Goal: Transaction & Acquisition: Purchase product/service

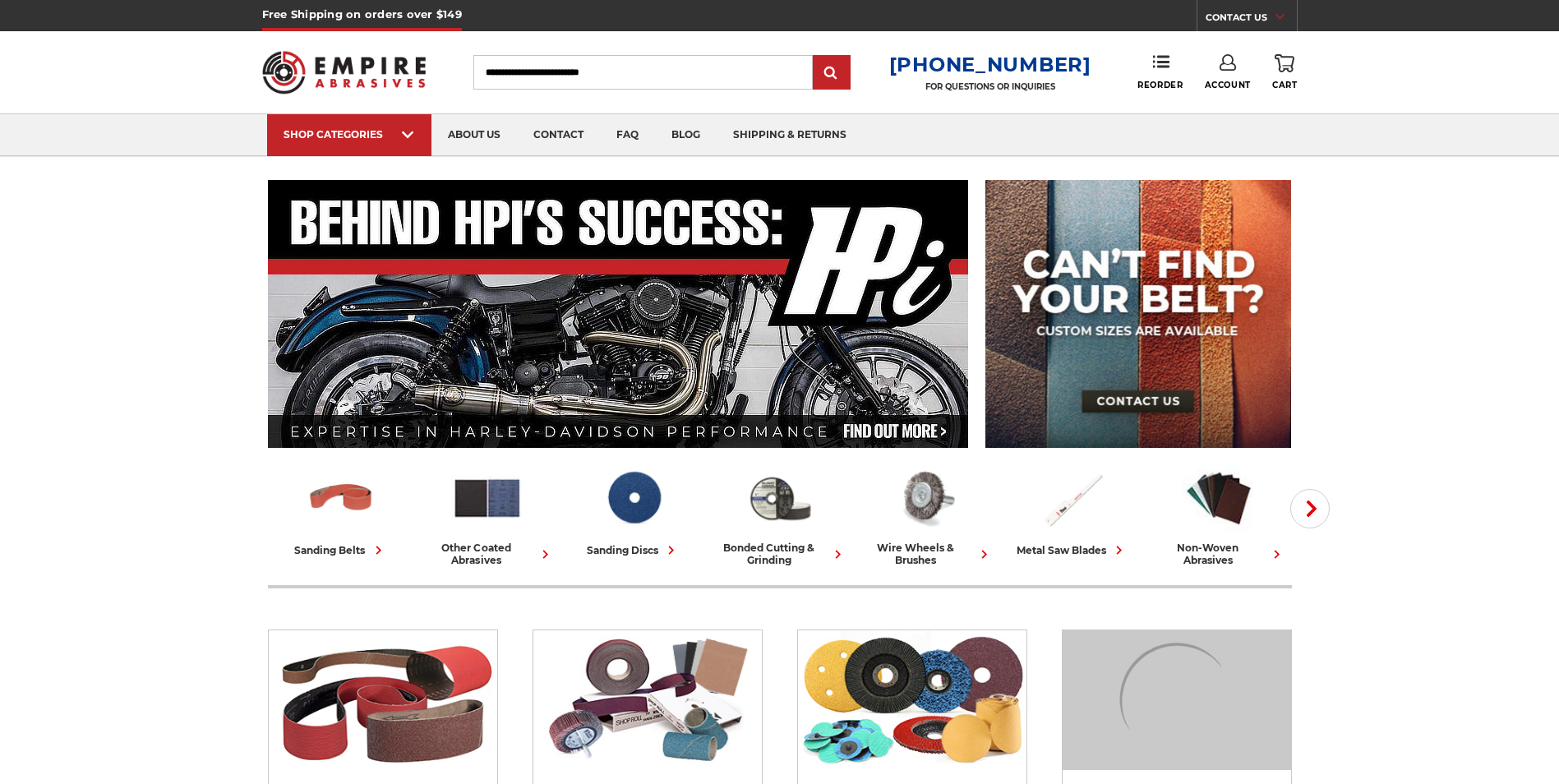
click at [549, 79] on input "Search" at bounding box center [643, 72] width 340 height 35
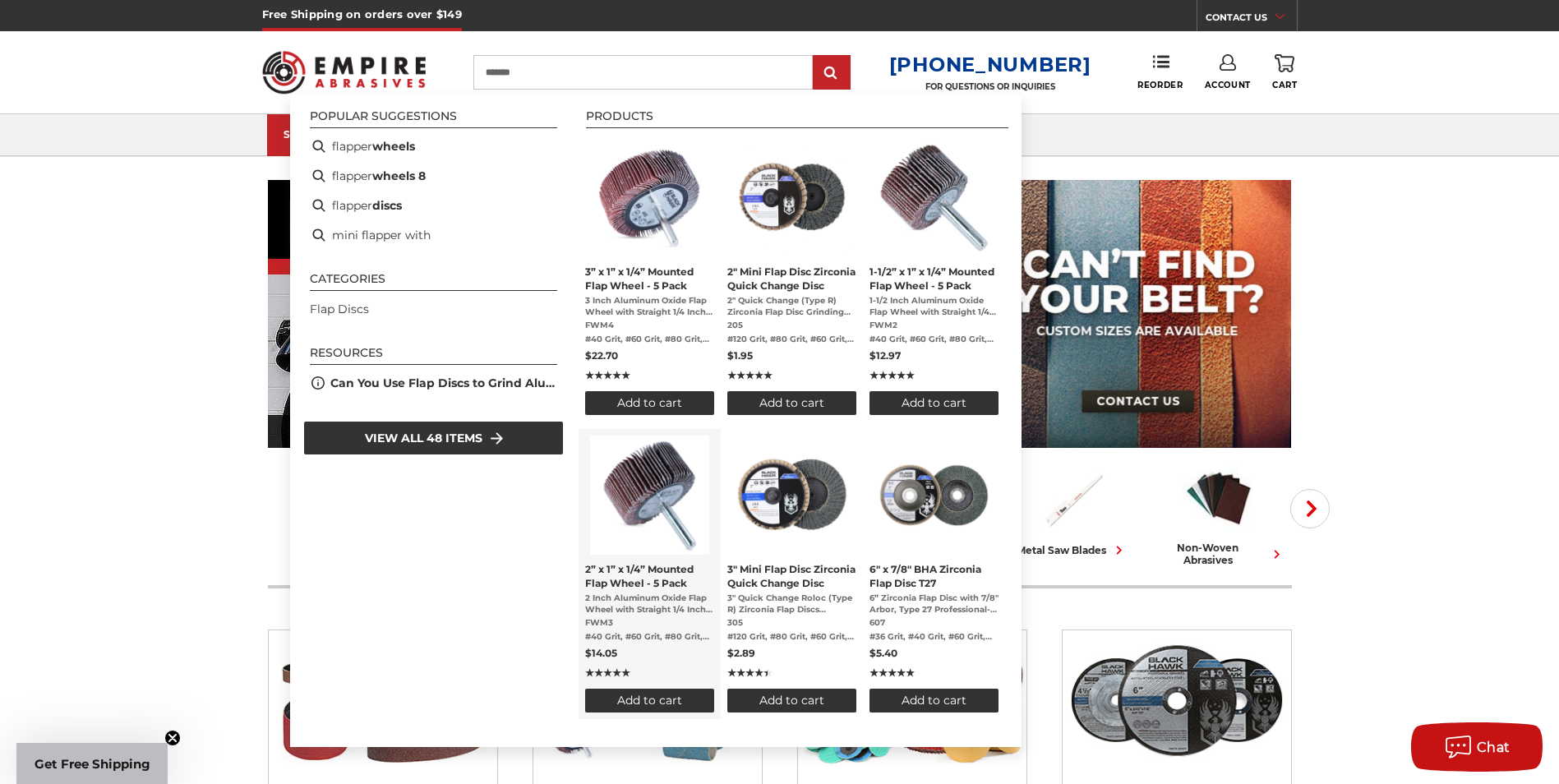
type input "*******"
click at [650, 490] on img "2” x 1” x 1/4” Mounted Flap Wheel - 5 Pack" at bounding box center [649, 495] width 119 height 119
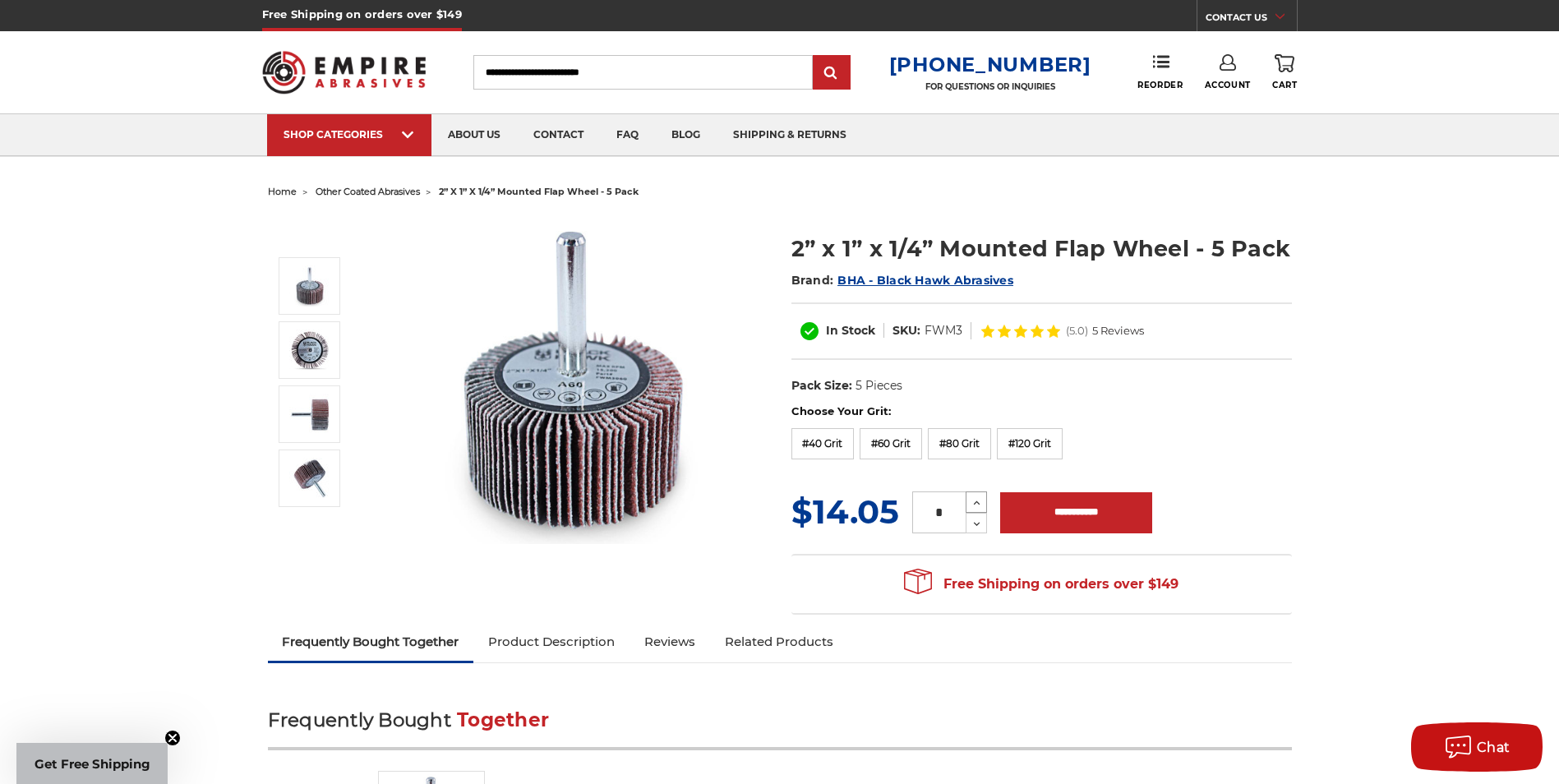
click at [973, 500] on icon at bounding box center [976, 503] width 12 height 15
click at [831, 443] on label "#40 Grit" at bounding box center [823, 444] width 63 height 31
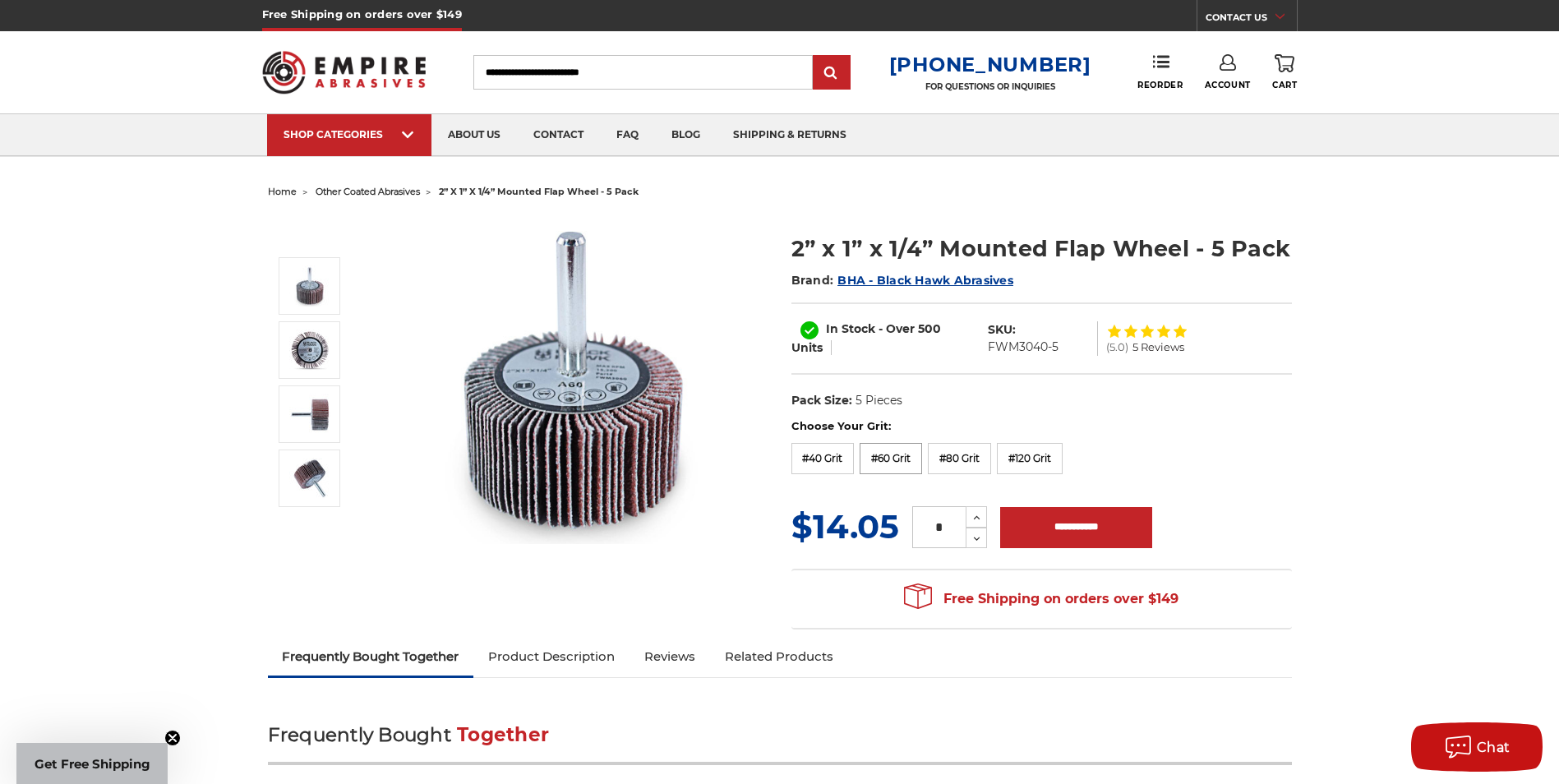
click at [905, 461] on label "#60 Grit" at bounding box center [891, 459] width 62 height 31
click at [840, 461] on label "#40 Grit" at bounding box center [823, 459] width 63 height 31
click at [980, 539] on icon at bounding box center [976, 539] width 12 height 15
click at [980, 542] on icon at bounding box center [976, 539] width 12 height 15
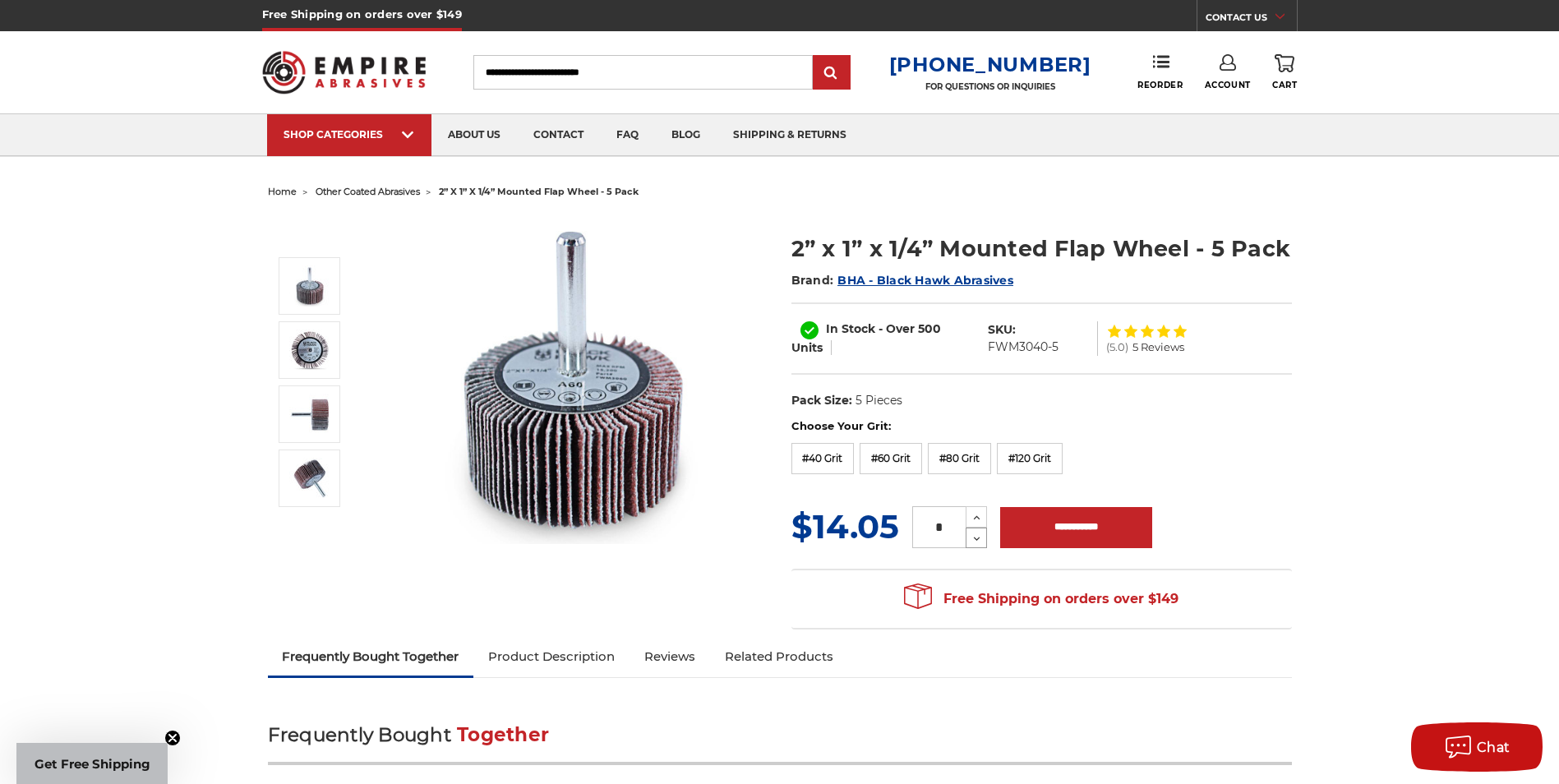
click at [980, 542] on icon at bounding box center [976, 539] width 12 height 15
type input "*"
click at [1058, 539] on input "**********" at bounding box center [1076, 528] width 152 height 41
type input "**********"
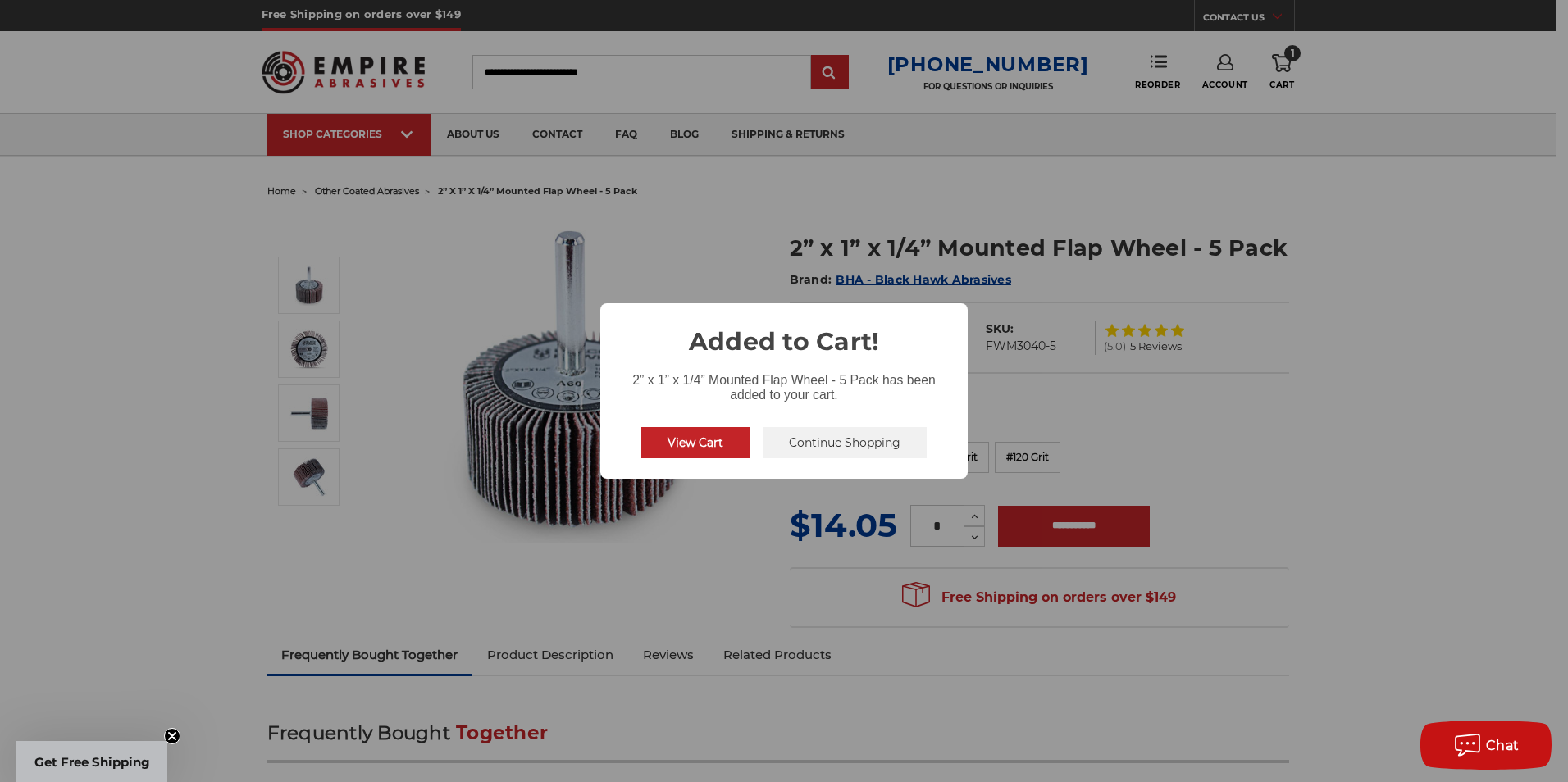
click at [842, 442] on button "Continue Shopping" at bounding box center [844, 443] width 164 height 31
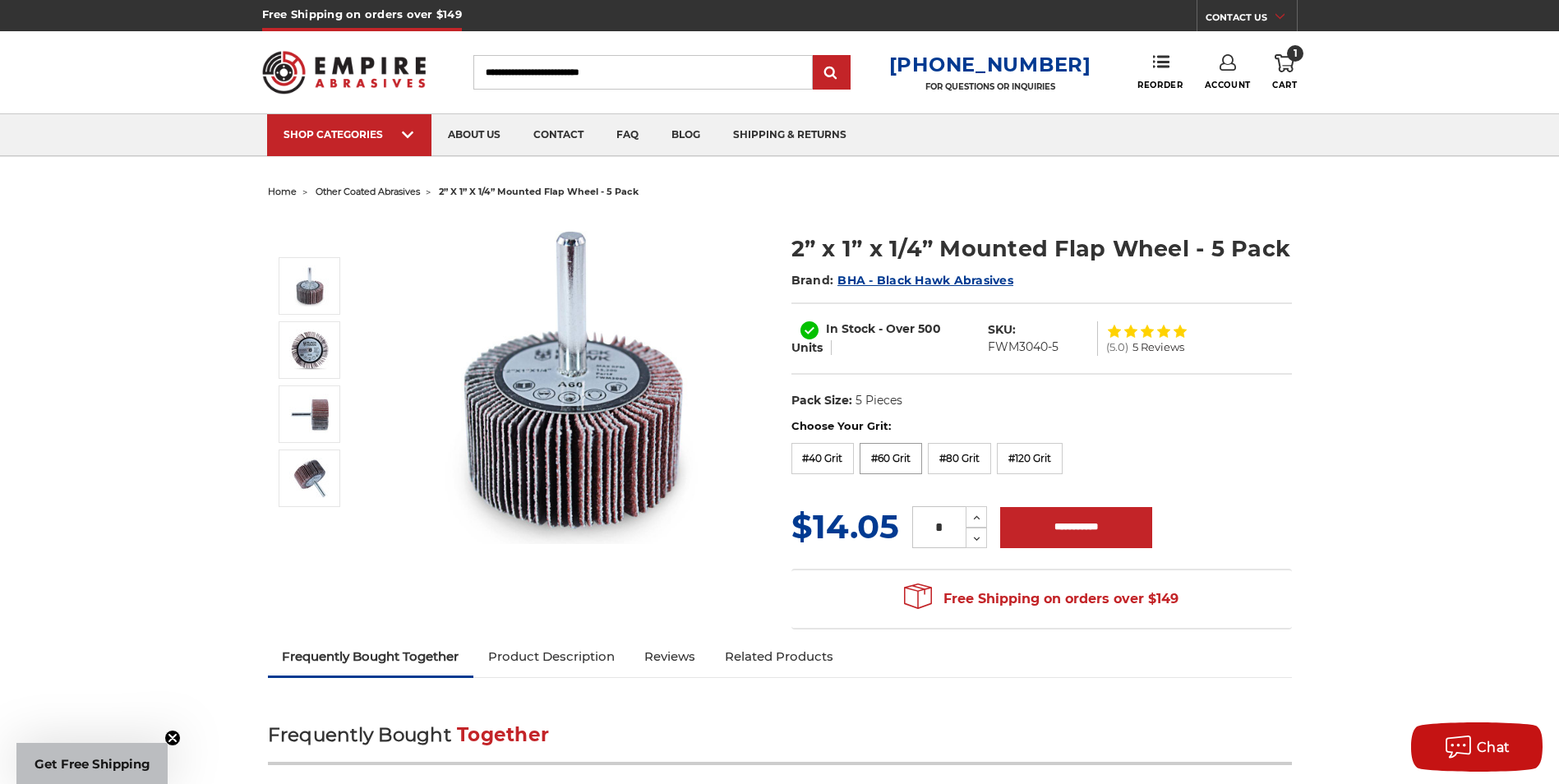
click at [900, 461] on label "#60 Grit" at bounding box center [891, 459] width 62 height 31
click at [974, 514] on icon at bounding box center [976, 517] width 12 height 15
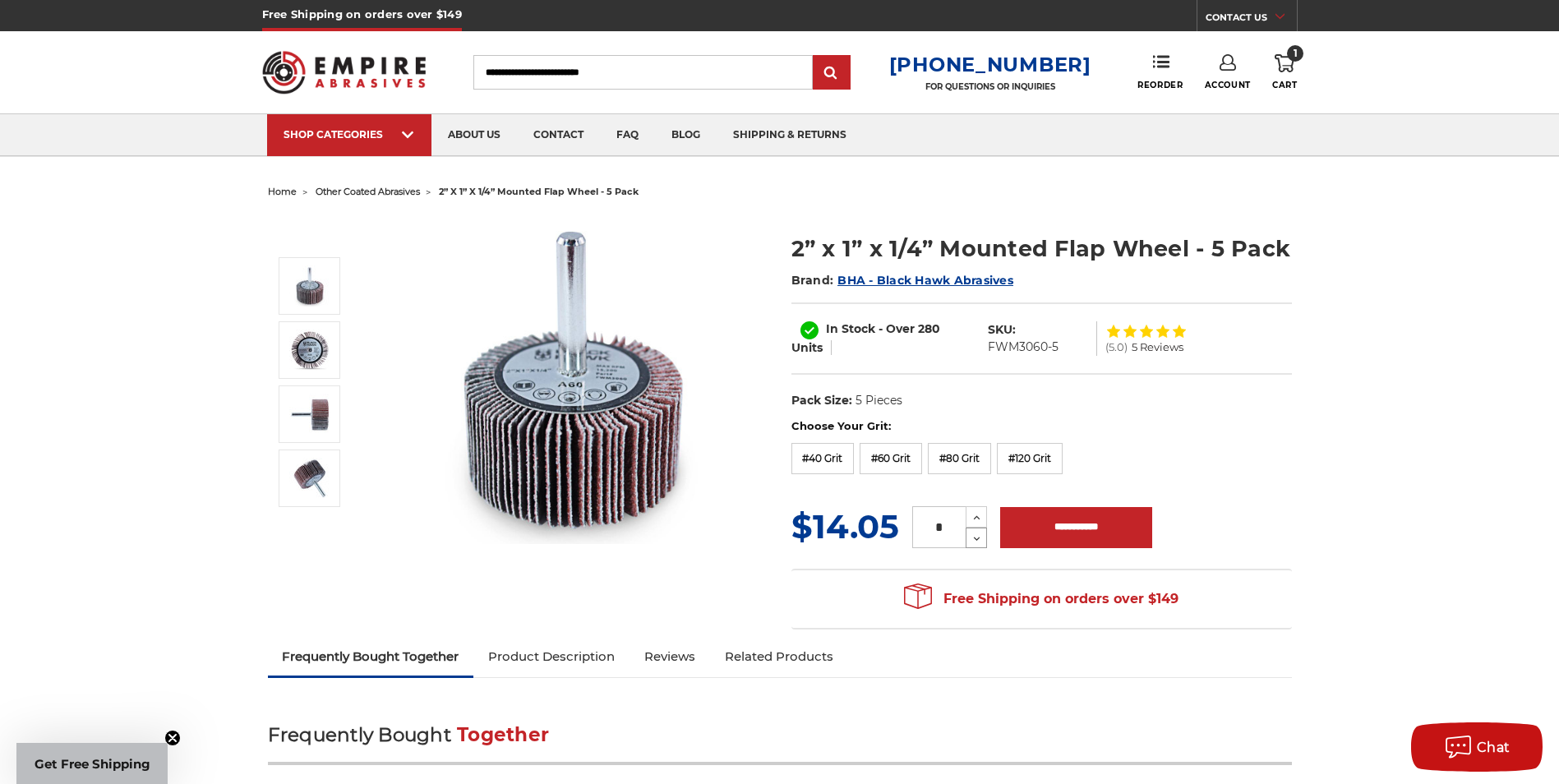
click at [975, 541] on icon at bounding box center [976, 539] width 12 height 15
type input "*"
click at [1068, 539] on input "**********" at bounding box center [1076, 528] width 152 height 41
type input "**********"
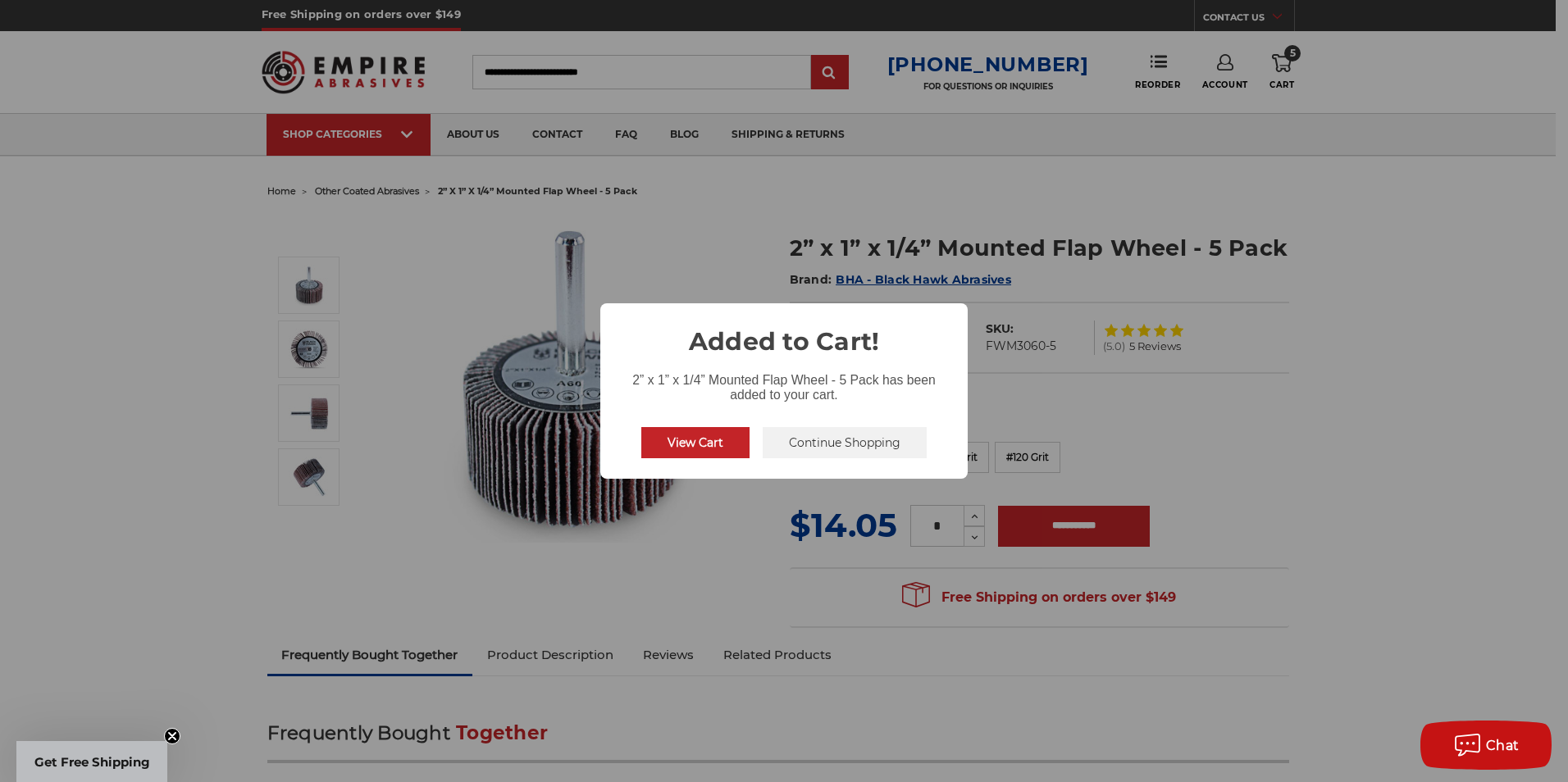
click at [695, 443] on button "View Cart" at bounding box center [695, 443] width 108 height 31
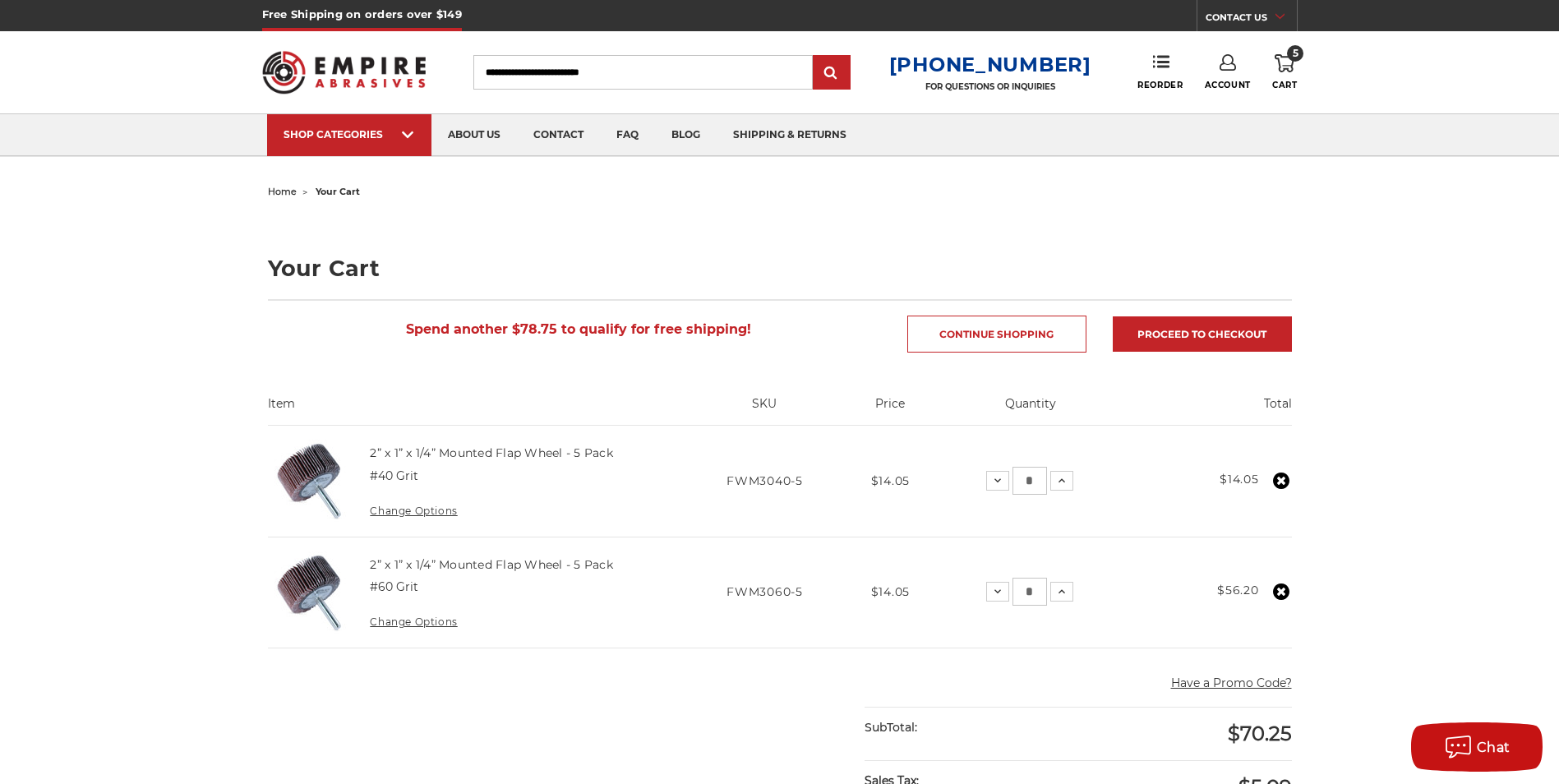
scroll to position [246, 0]
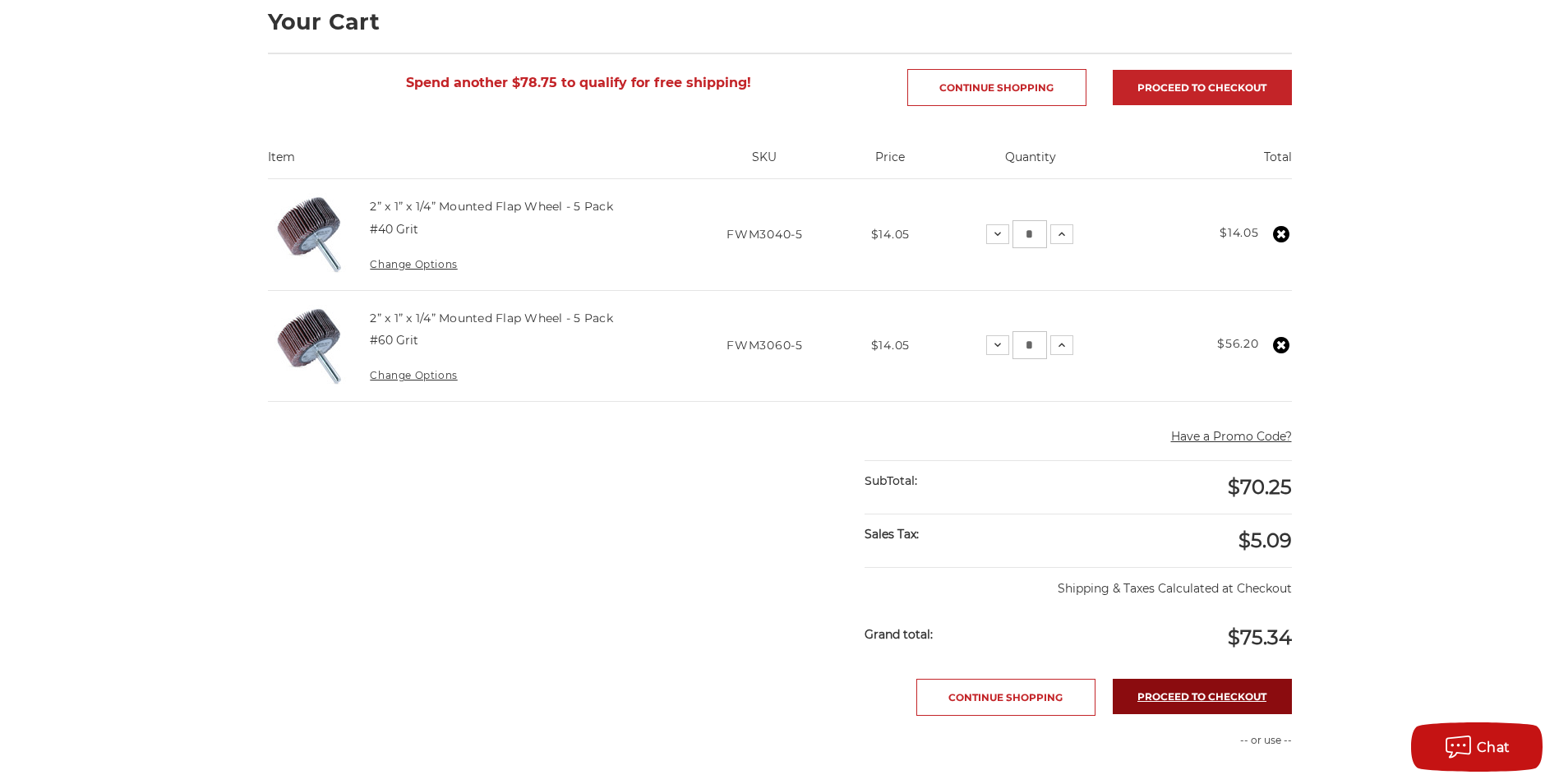
click at [1176, 699] on link "Proceed to checkout" at bounding box center [1203, 696] width 180 height 36
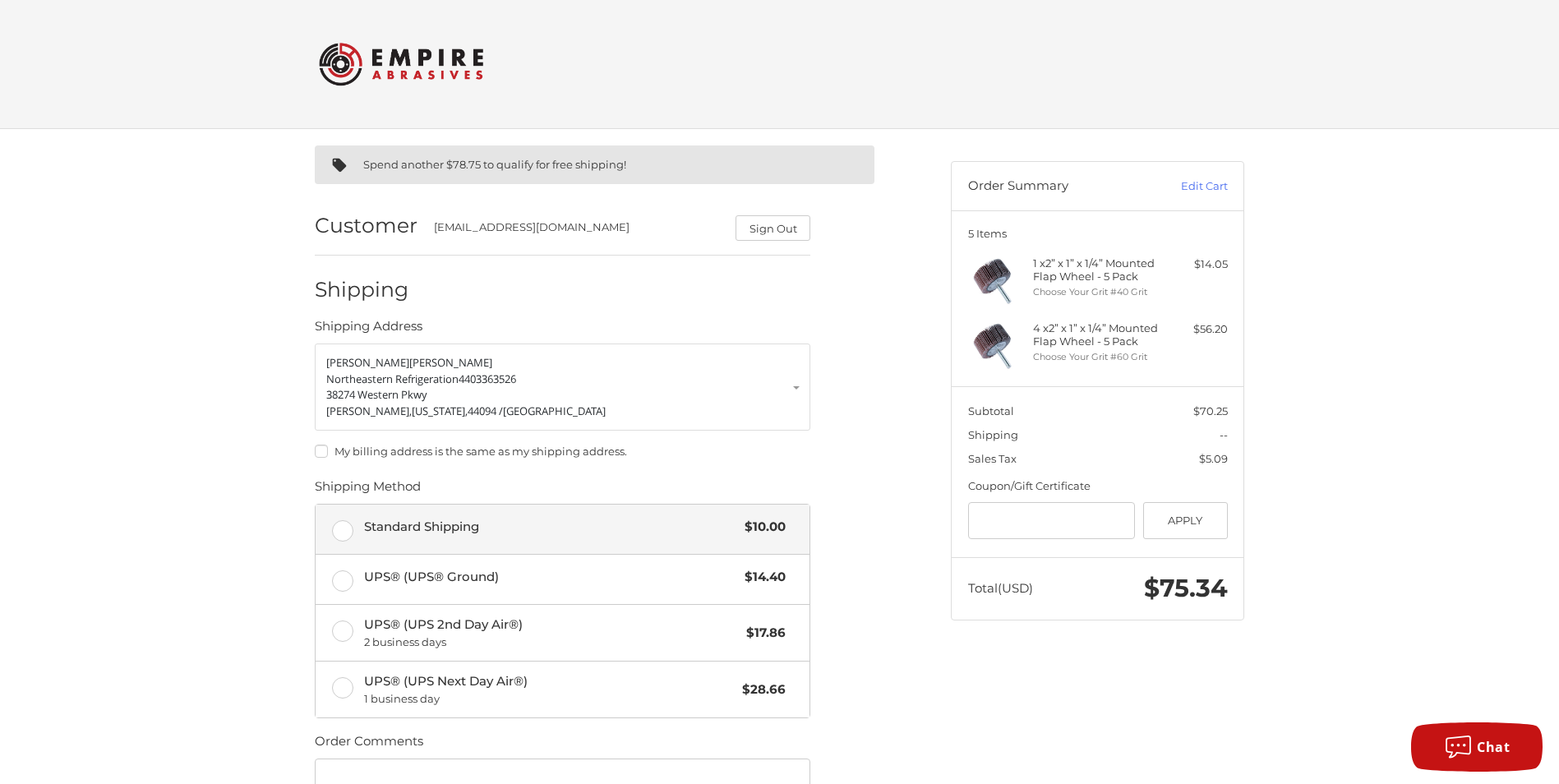
click at [341, 531] on label "Standard Shipping $10.00" at bounding box center [562, 529] width 494 height 49
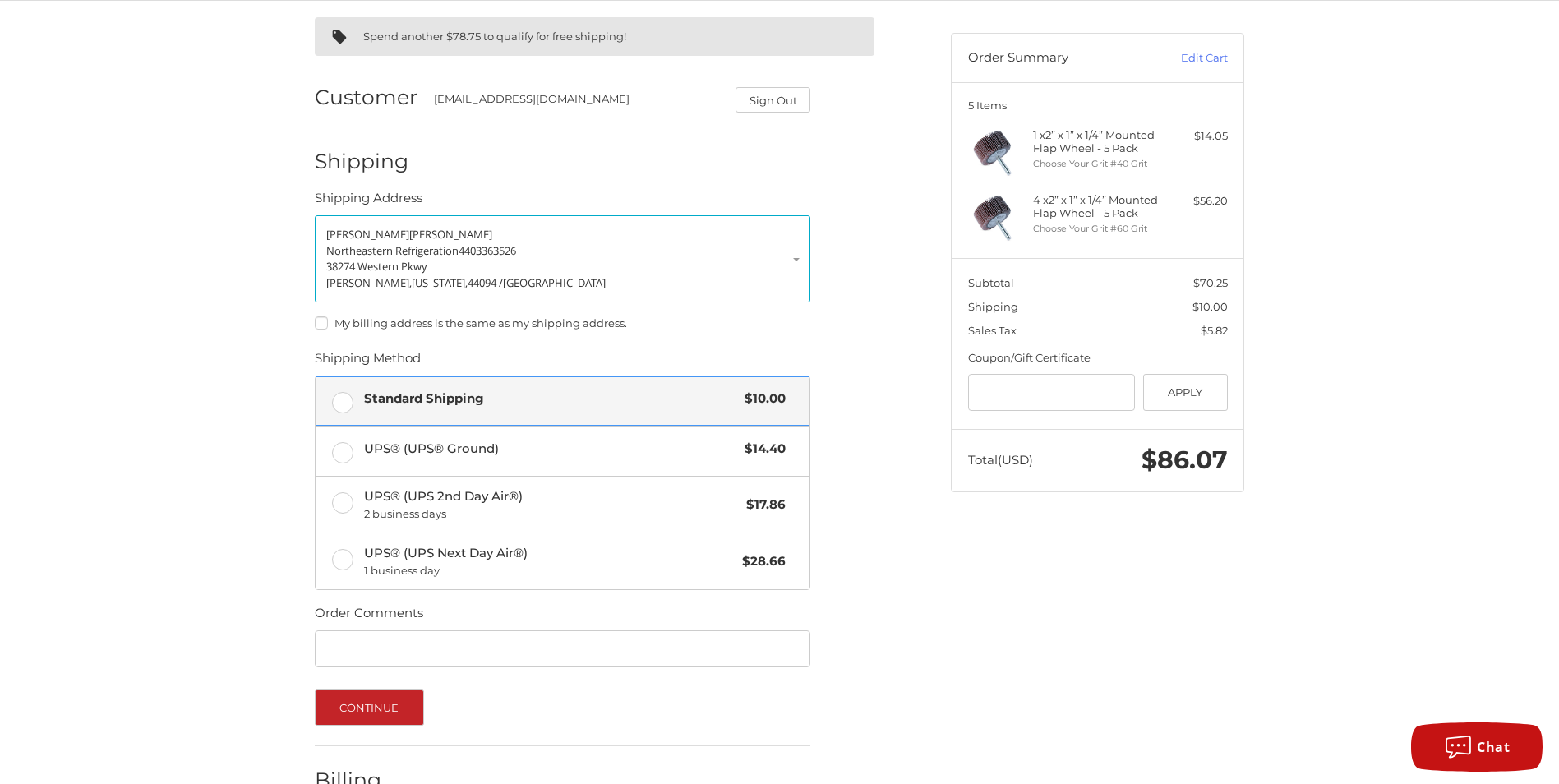
scroll to position [164, 0]
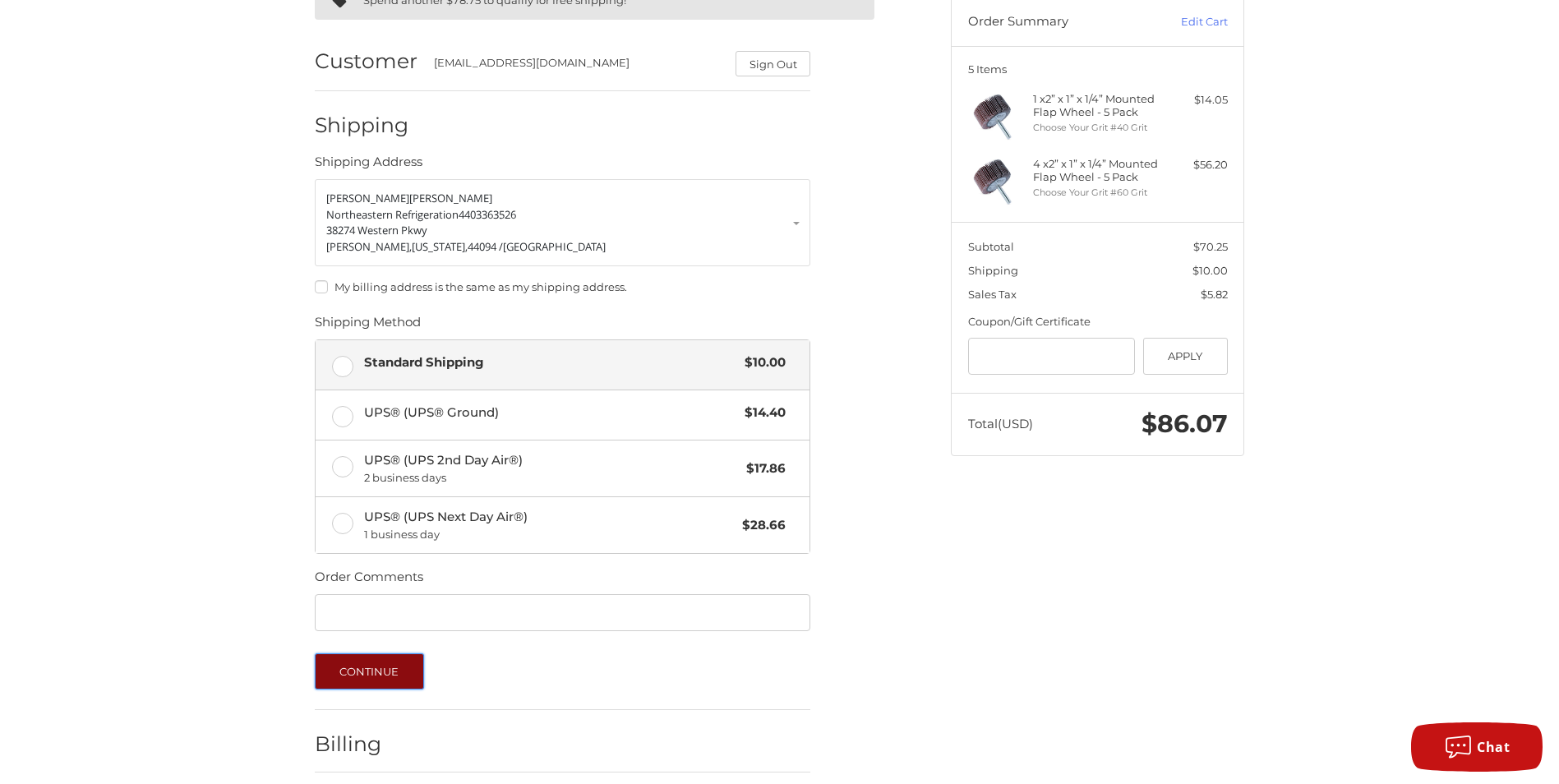
click at [357, 671] on button "Continue" at bounding box center [369, 670] width 109 height 36
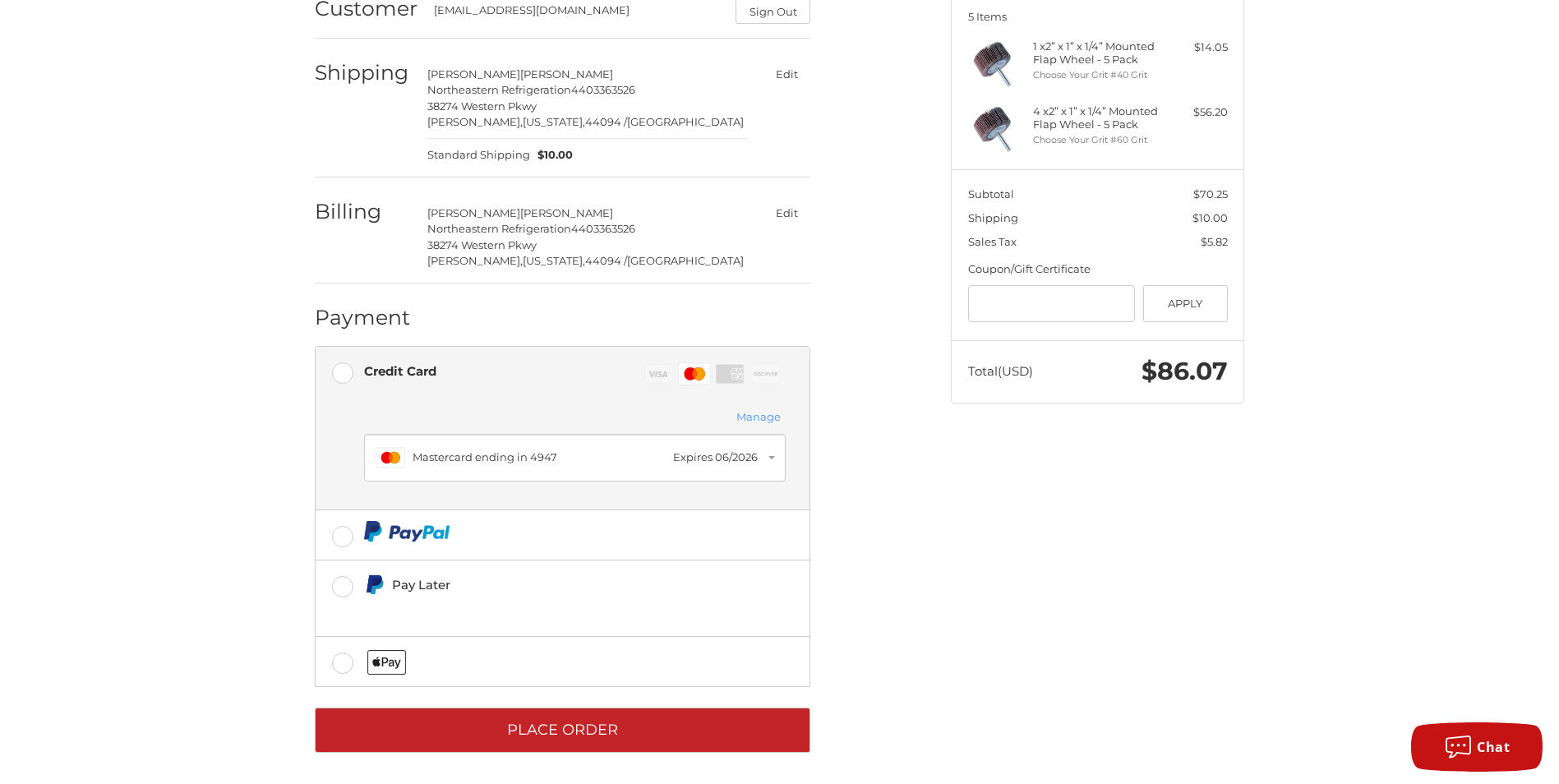
scroll to position [222, 0]
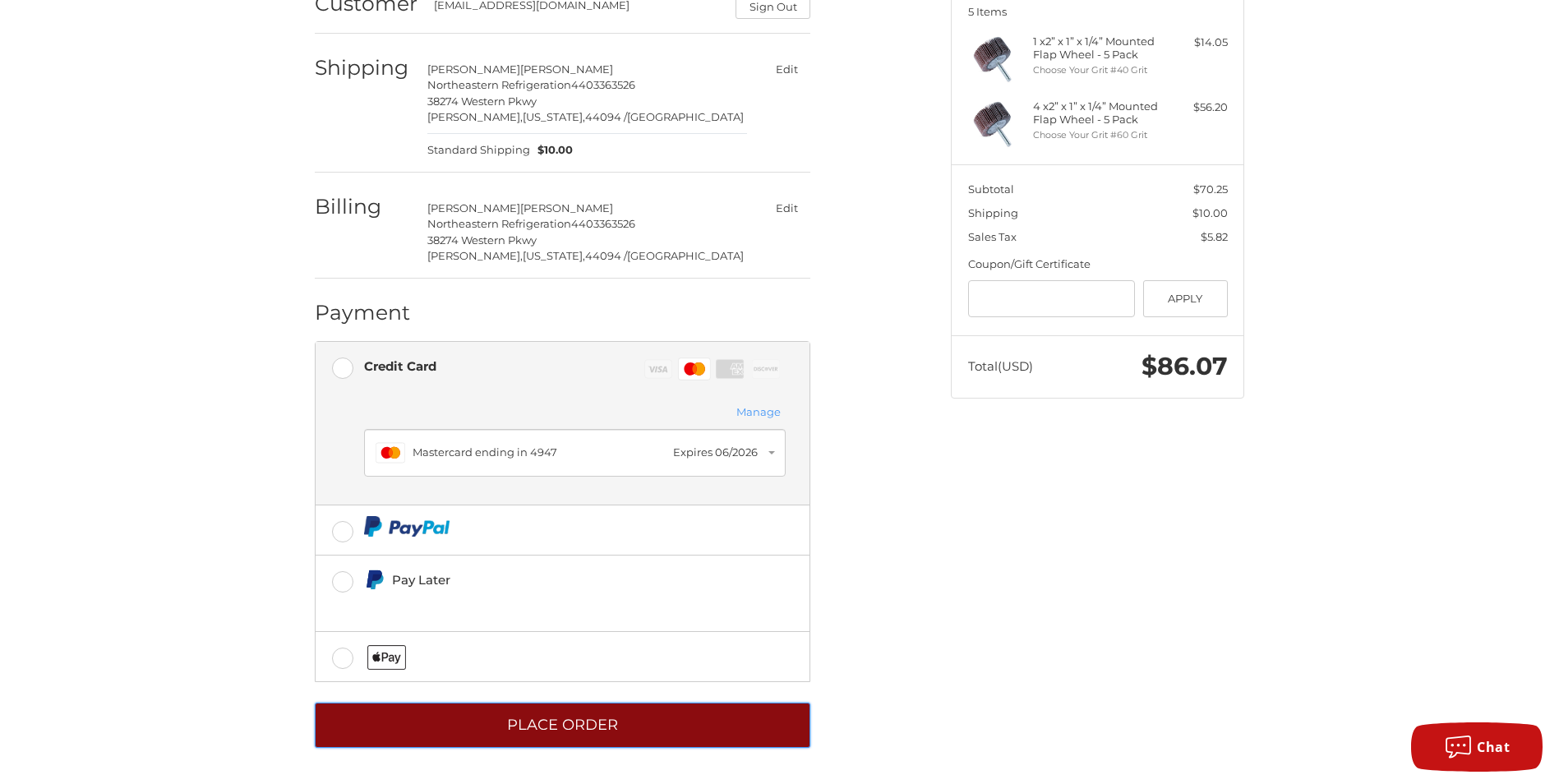
click at [546, 724] on button "Place Order" at bounding box center [562, 724] width 496 height 45
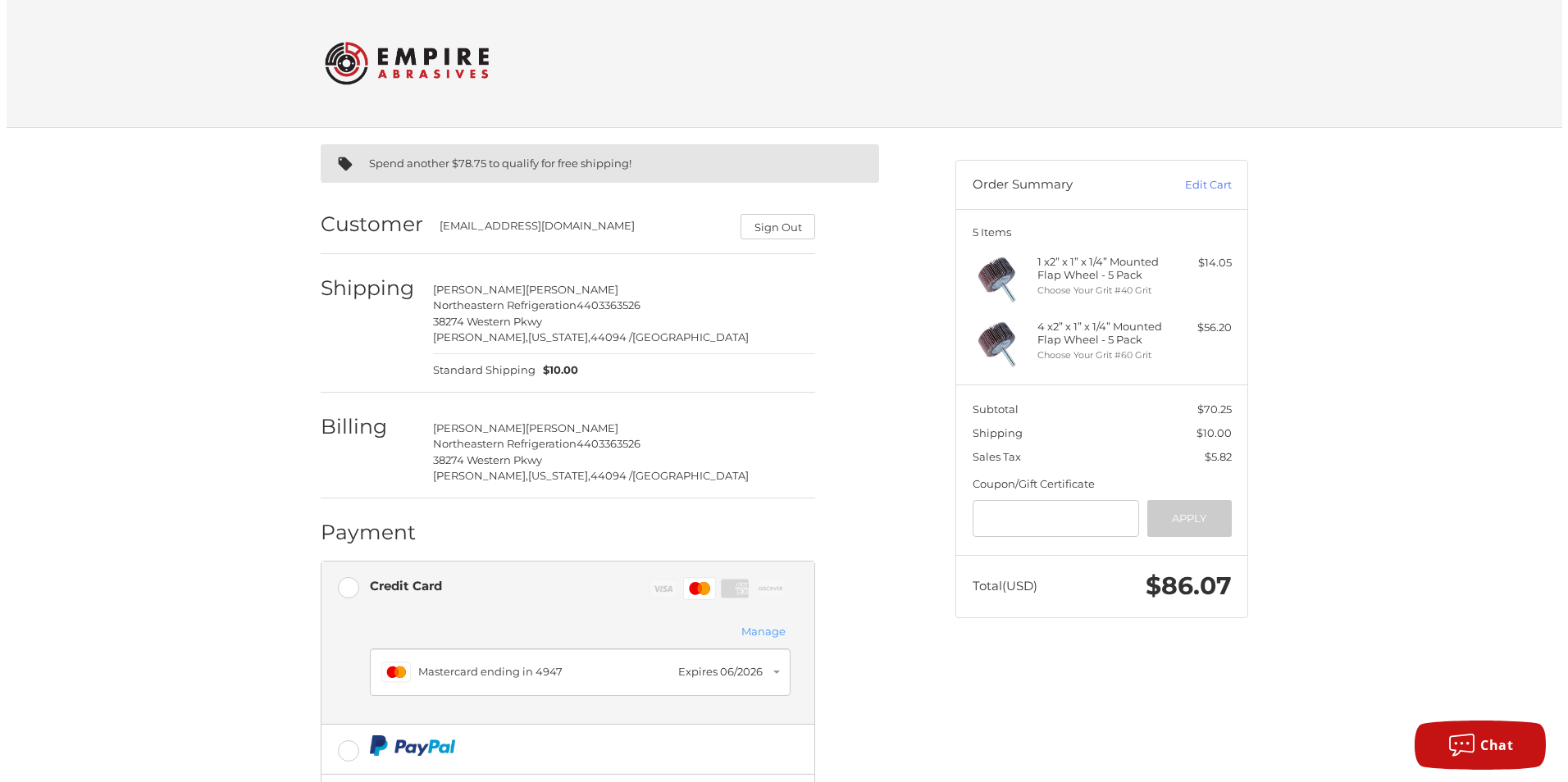
scroll to position [0, 0]
